Goal: Task Accomplishment & Management: Use online tool/utility

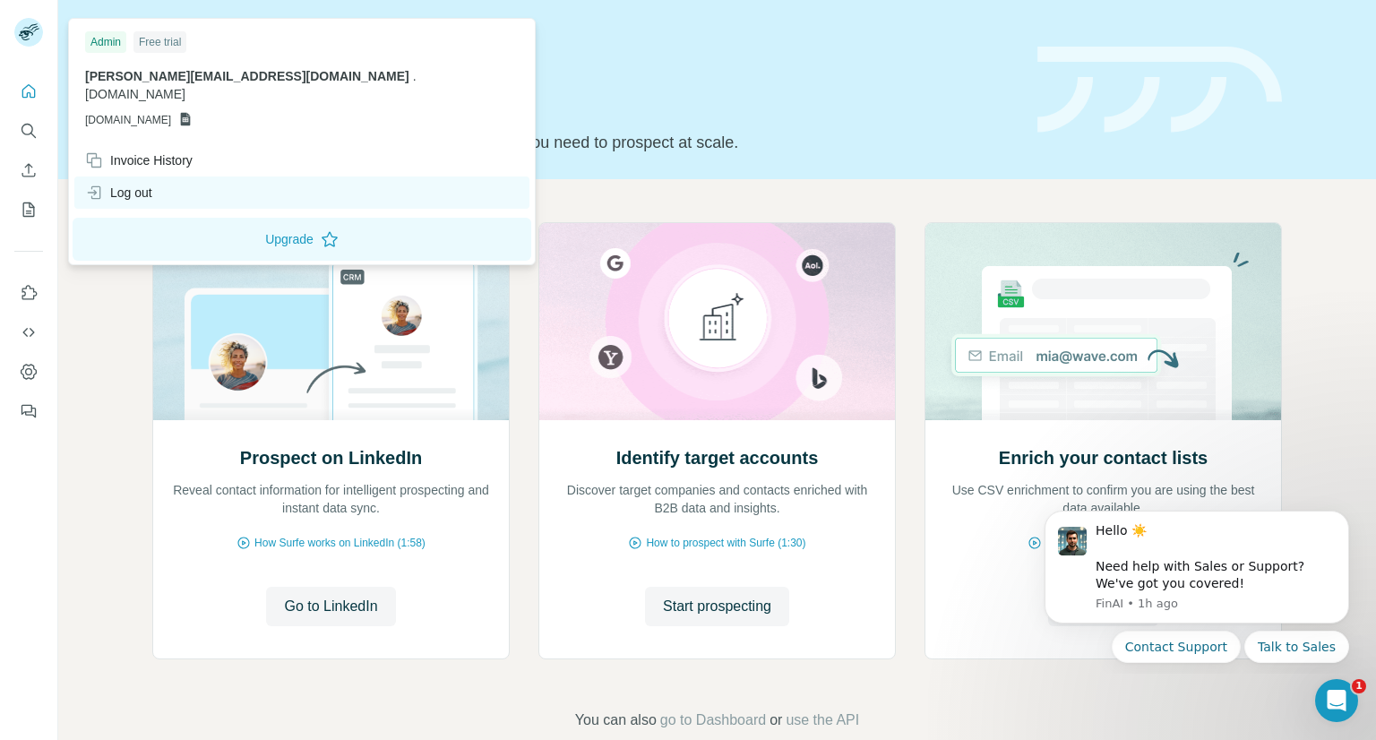
click at [146, 184] on div "Log out" at bounding box center [118, 193] width 67 height 18
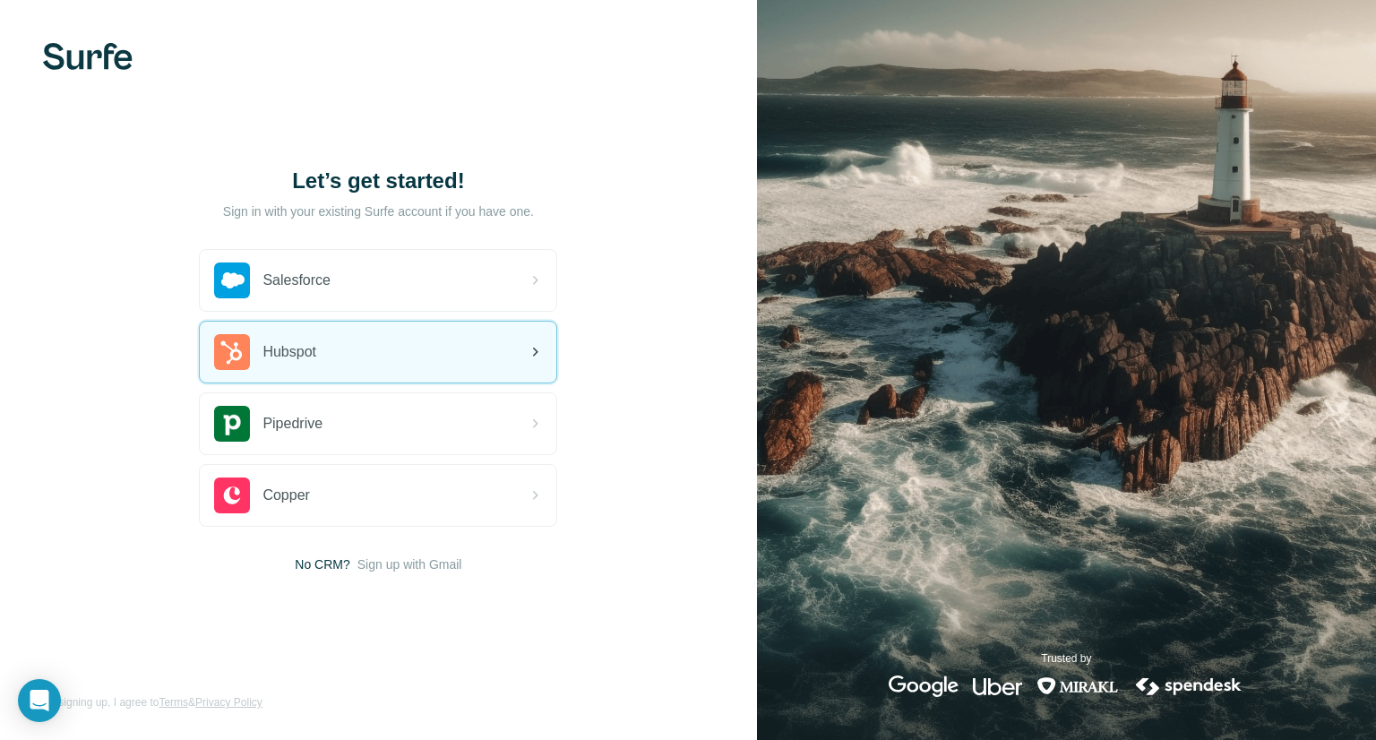
click at [316, 356] on span "Hubspot" at bounding box center [289, 351] width 54 height 21
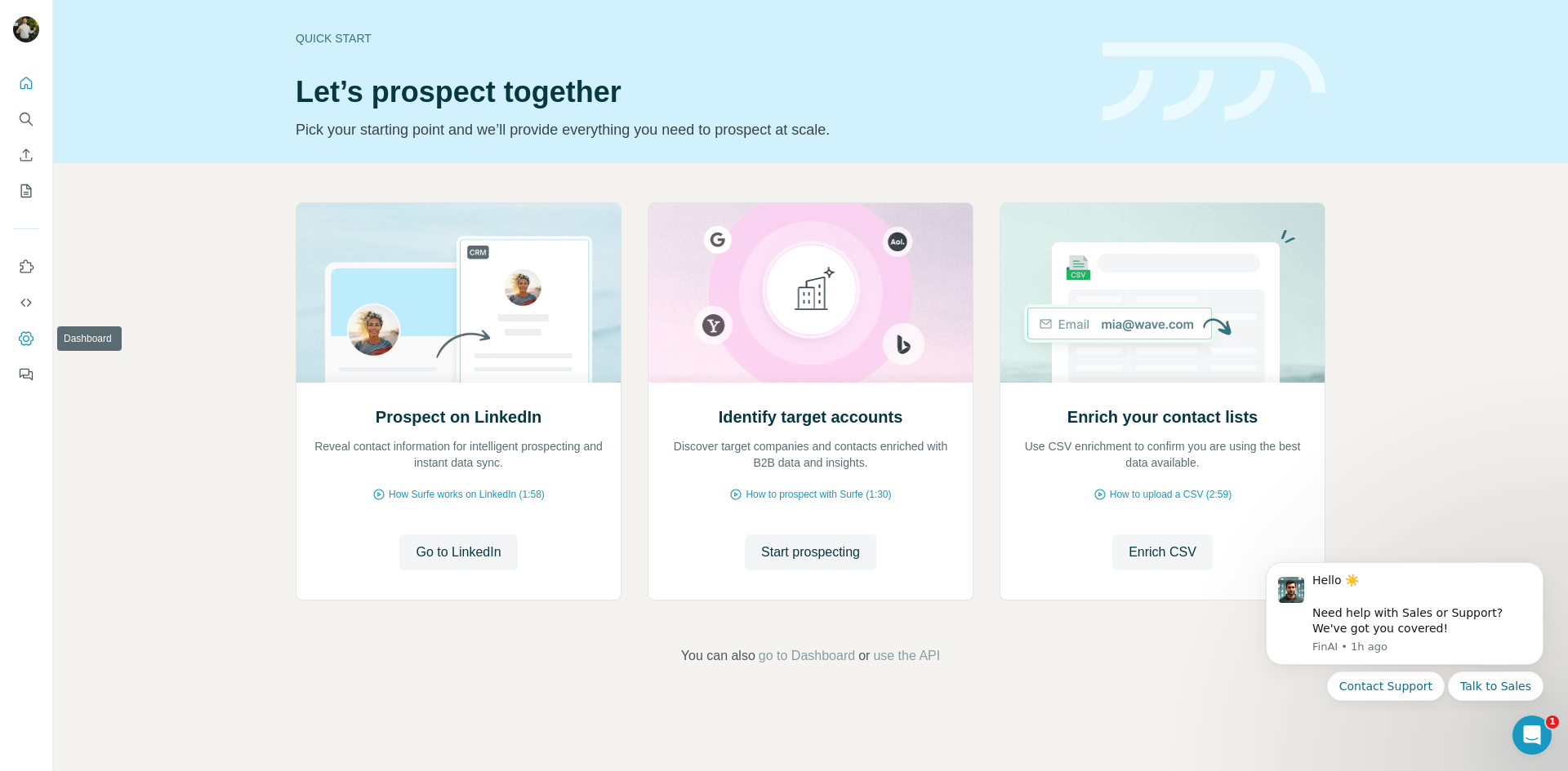
click at [27, 338] on icon "Dashboard" at bounding box center [26, 339] width 16 height 16
